Goal: Find specific page/section

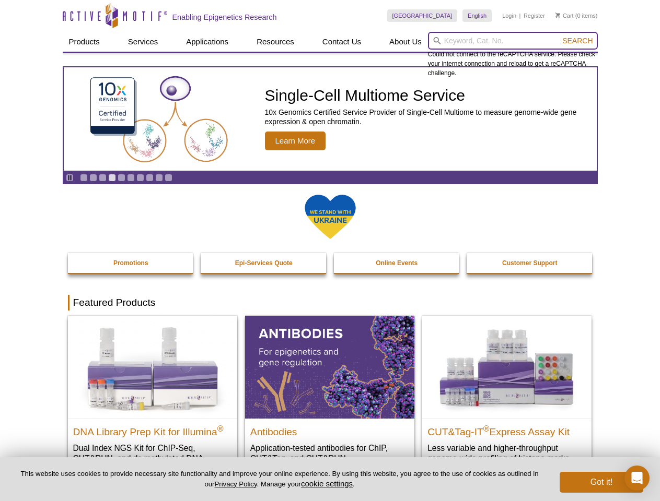
click at [512, 41] on input "search" at bounding box center [513, 41] width 170 height 18
click at [577, 41] on span "Search" at bounding box center [577, 41] width 30 height 8
click at [69, 178] on icon "Pause" at bounding box center [69, 177] width 7 height 7
click at [84, 178] on link "Go to slide 1" at bounding box center [84, 178] width 8 height 8
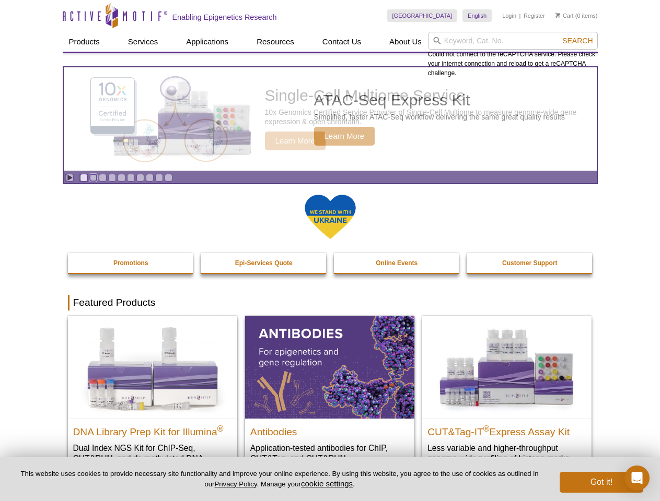
click at [93, 178] on link "Go to slide 2" at bounding box center [93, 178] width 8 height 8
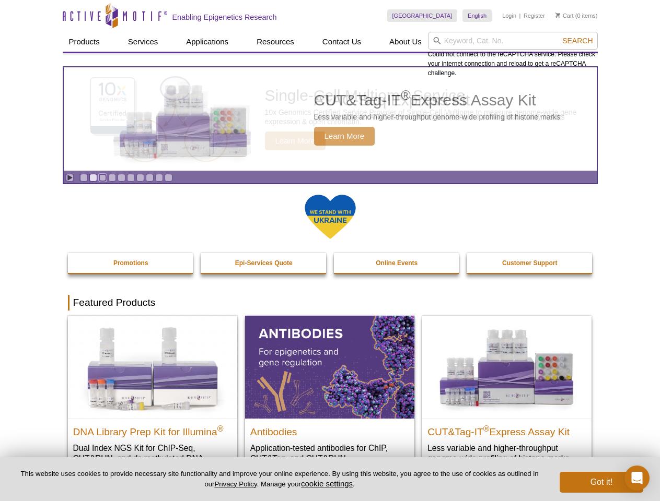
click at [102, 178] on link "Go to slide 3" at bounding box center [103, 178] width 8 height 8
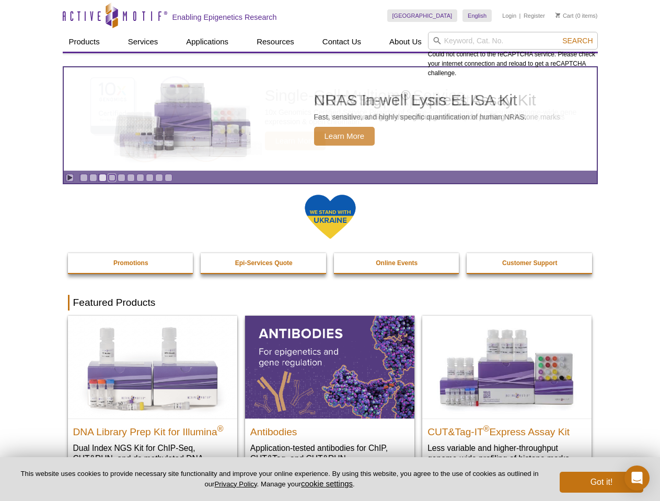
click at [112, 178] on link "Go to slide 4" at bounding box center [112, 178] width 8 height 8
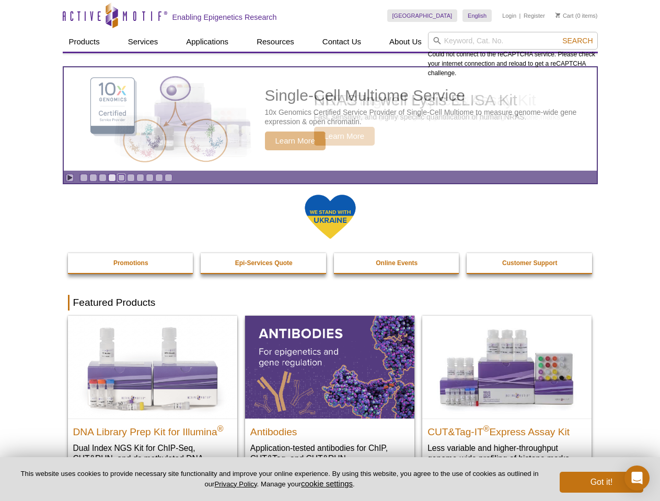
click at [121, 178] on link "Go to slide 5" at bounding box center [121, 178] width 8 height 8
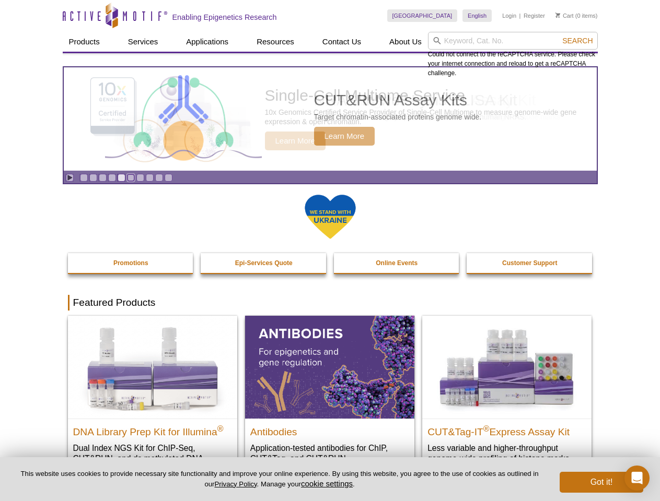
click at [131, 178] on link "Go to slide 6" at bounding box center [131, 178] width 8 height 8
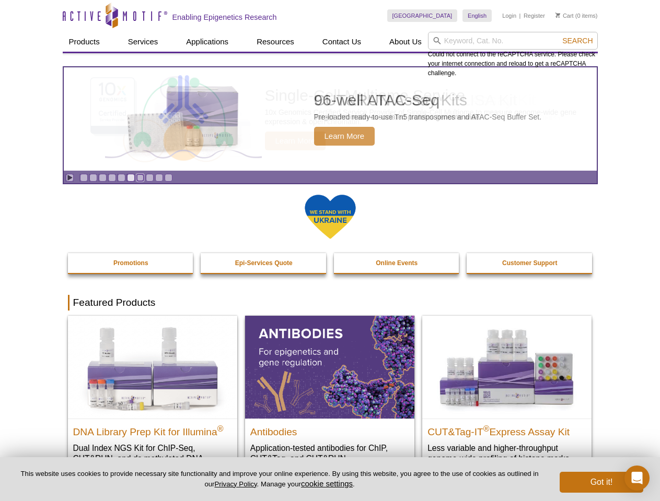
click at [140, 178] on link "Go to slide 7" at bounding box center [140, 178] width 8 height 8
